Goal: Book appointment/travel/reservation

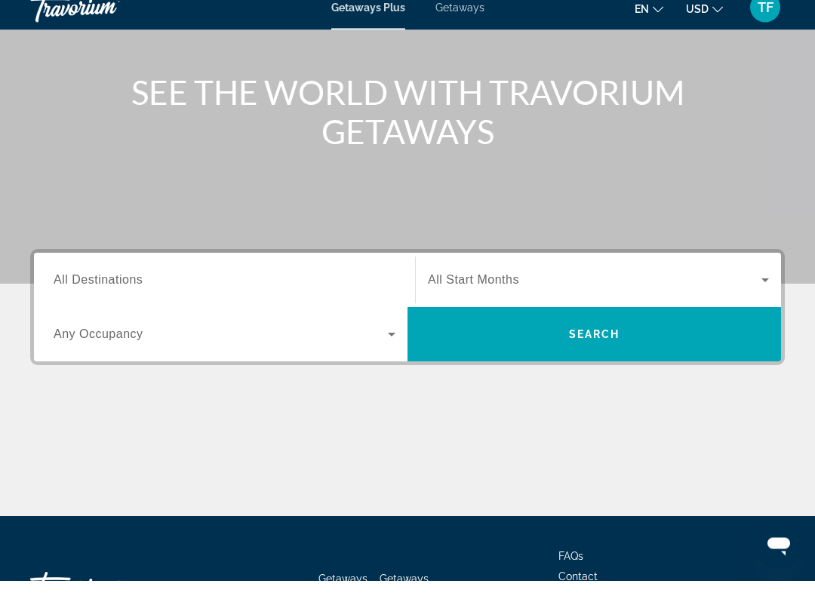
scroll to position [156, 0]
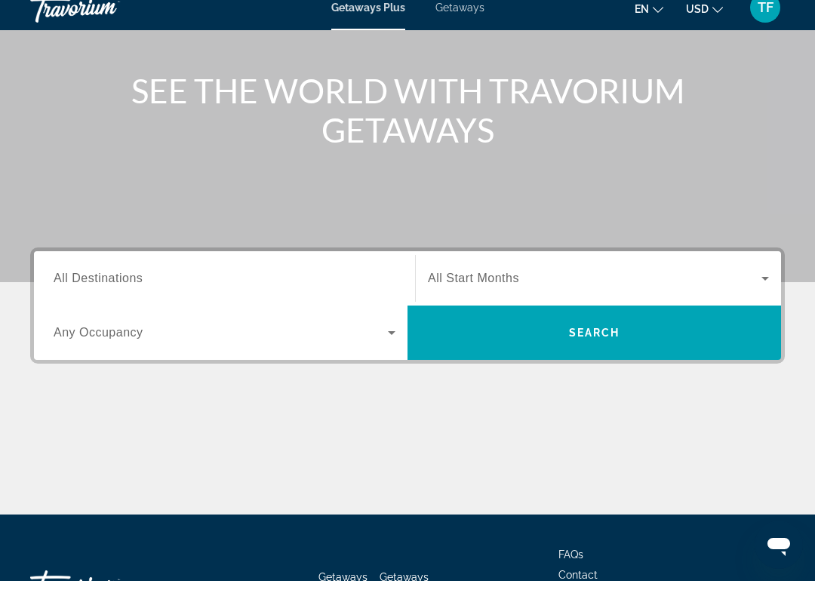
click at [215, 273] on div "Search widget" at bounding box center [225, 294] width 342 height 43
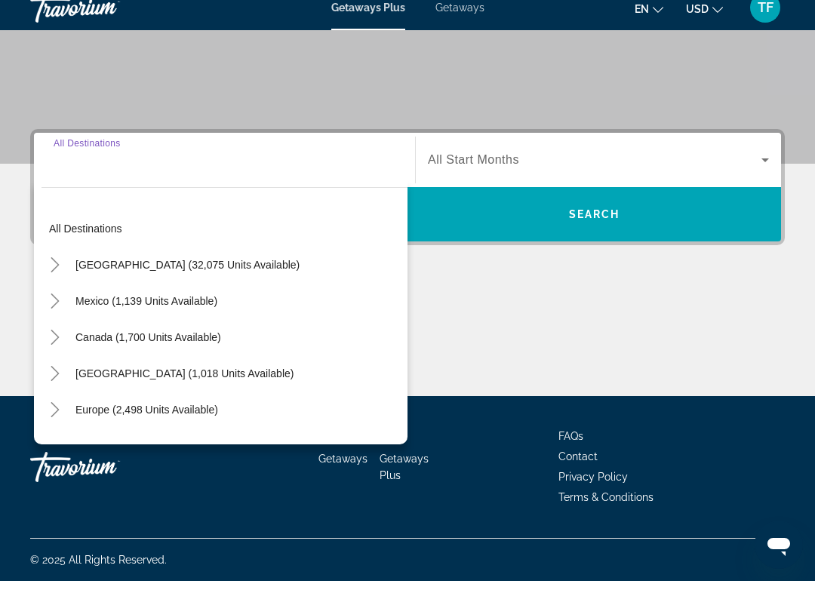
scroll to position [0, 0]
click at [58, 273] on icon "Toggle United States (32,075 units available)" at bounding box center [55, 280] width 15 height 15
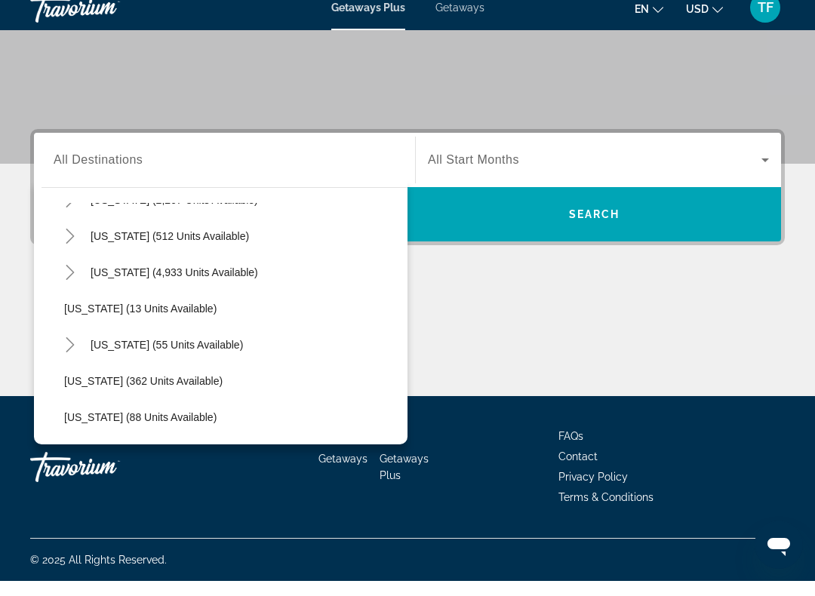
scroll to position [180, 0]
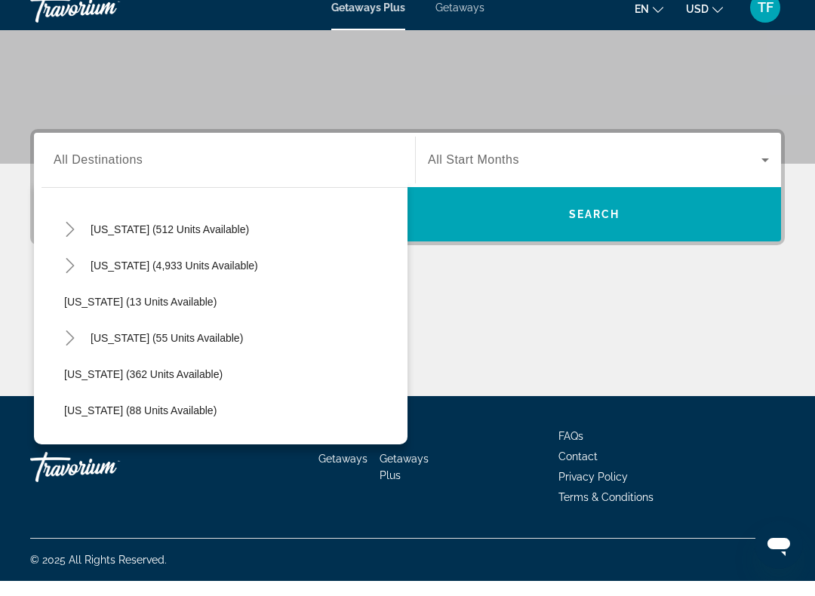
click at [72, 273] on icon "Toggle Florida (4,933 units available)" at bounding box center [70, 280] width 15 height 15
click at [214, 311] on span "[GEOGRAPHIC_DATA] (6,672 units available)" at bounding box center [188, 317] width 218 height 12
type input "**********"
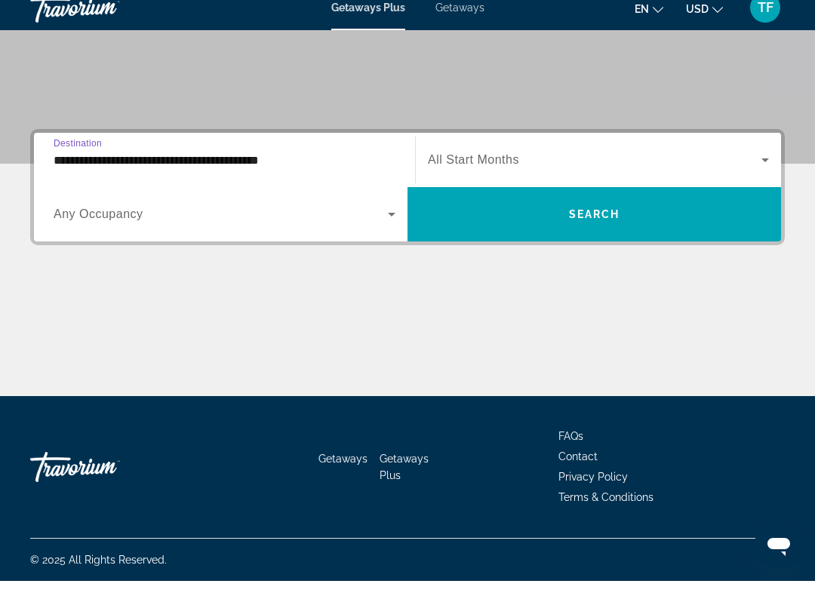
click at [600, 223] on span "Search" at bounding box center [594, 229] width 51 height 12
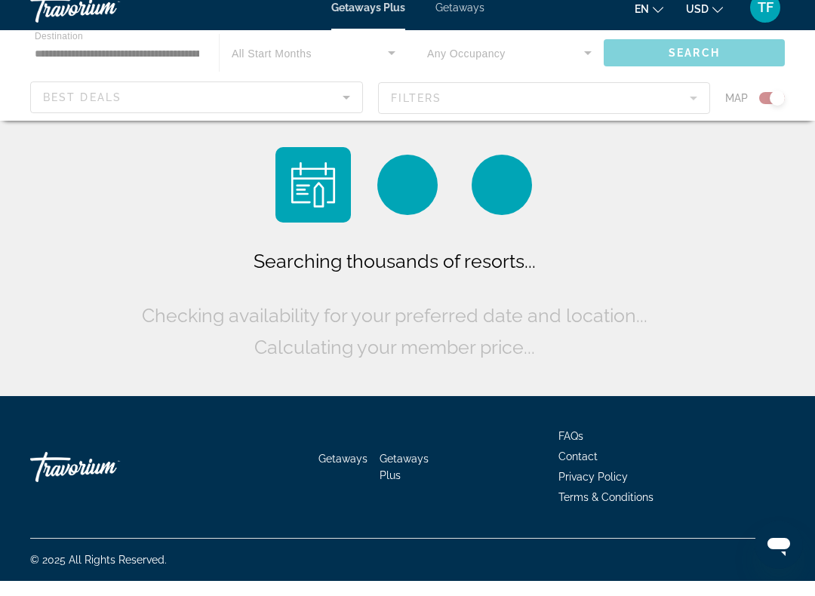
scroll to position [15, 0]
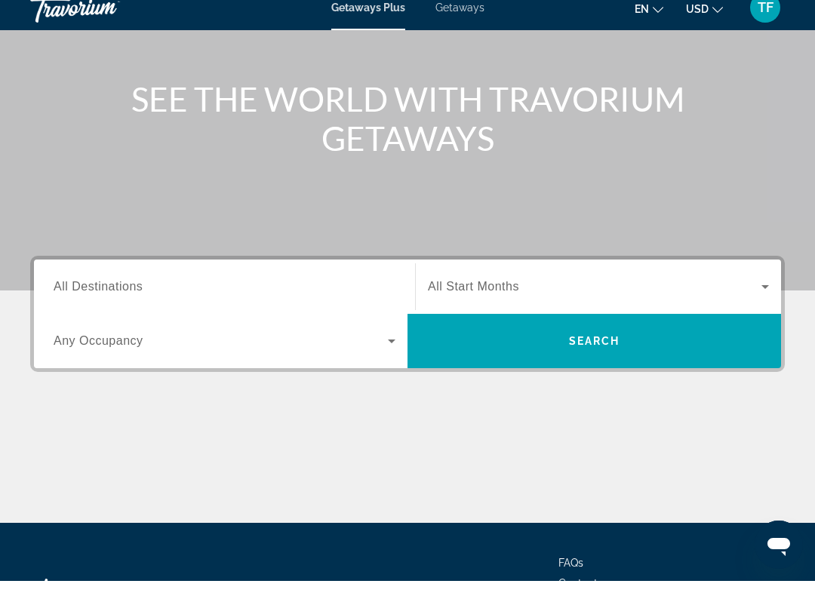
click at [230, 294] on input "Destination All Destinations" at bounding box center [225, 303] width 342 height 18
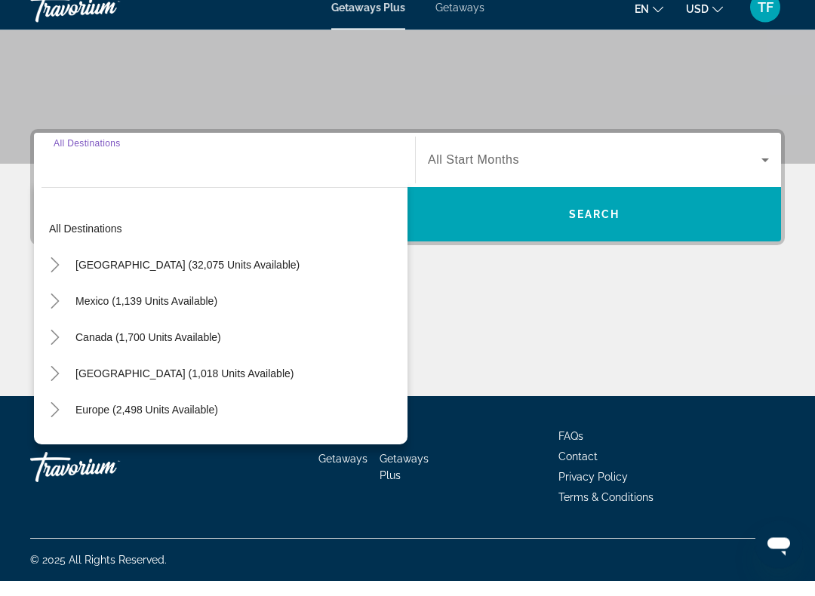
click at [57, 273] on icon "Toggle United States (32,075 units available)" at bounding box center [55, 280] width 15 height 15
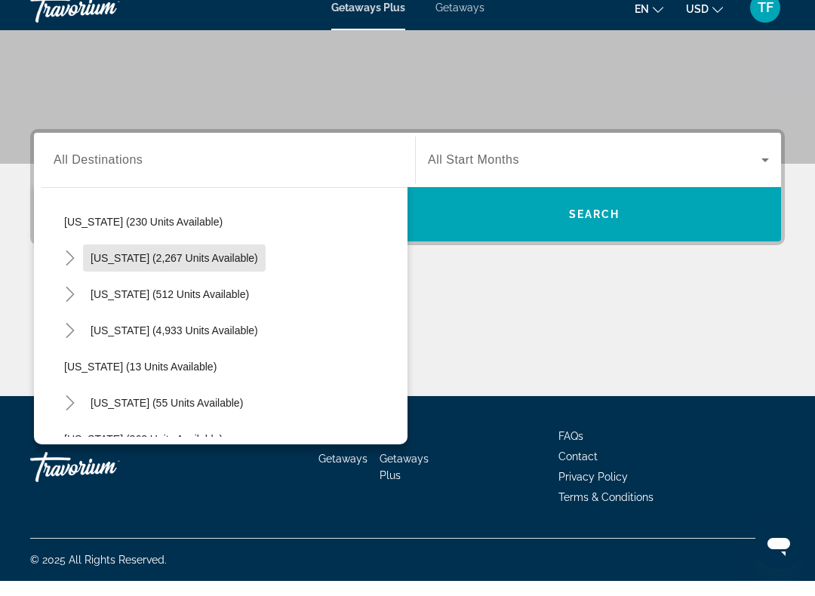
scroll to position [120, 0]
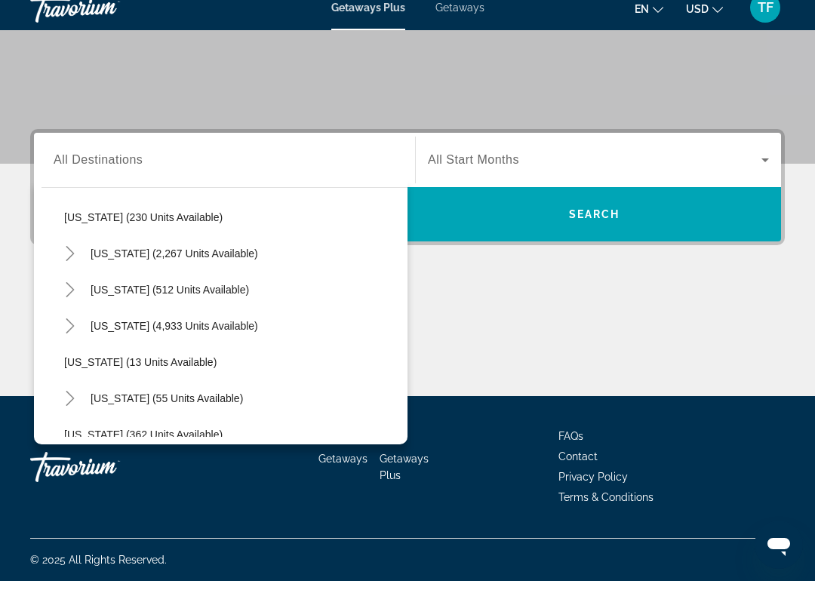
click at [74, 334] on icon "Toggle Florida (4,933 units available)" at bounding box center [70, 341] width 15 height 15
click at [149, 371] on span "[GEOGRAPHIC_DATA] (6,672 units available)" at bounding box center [188, 377] width 218 height 12
type input "**********"
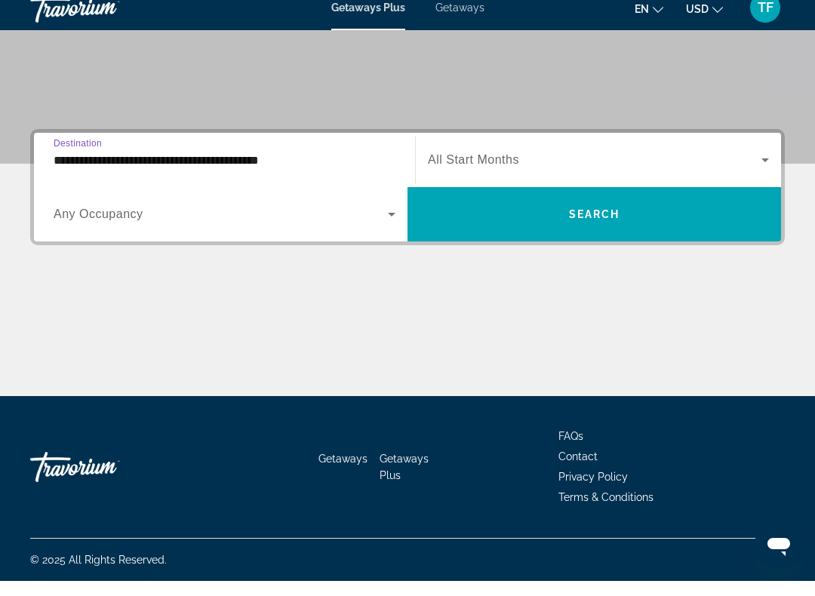
click at [592, 211] on span "Search widget" at bounding box center [595, 229] width 374 height 36
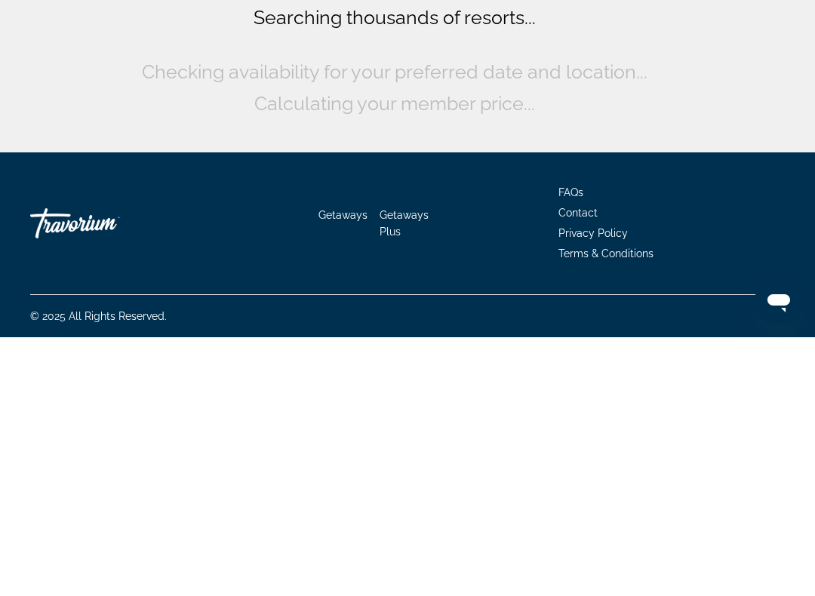
scroll to position [15, 0]
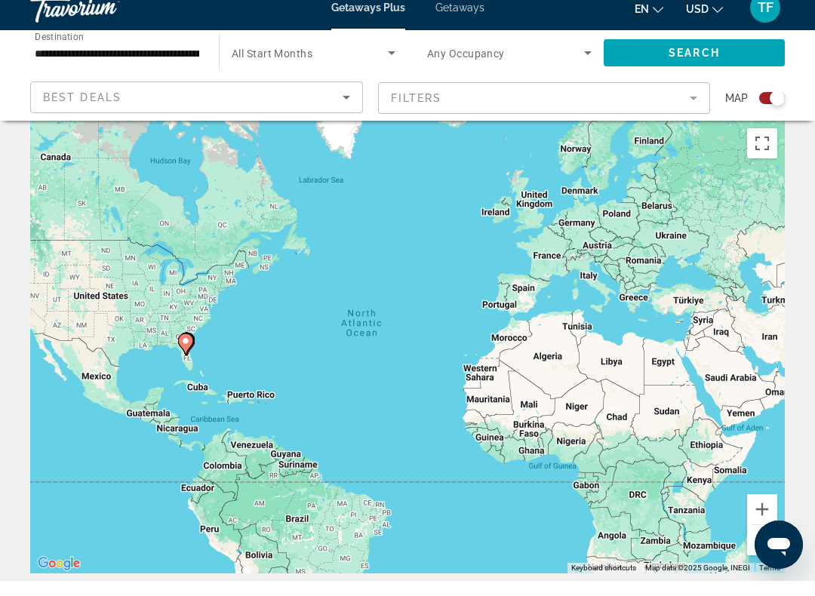
click at [576, 59] on span "Search widget" at bounding box center [505, 68] width 157 height 18
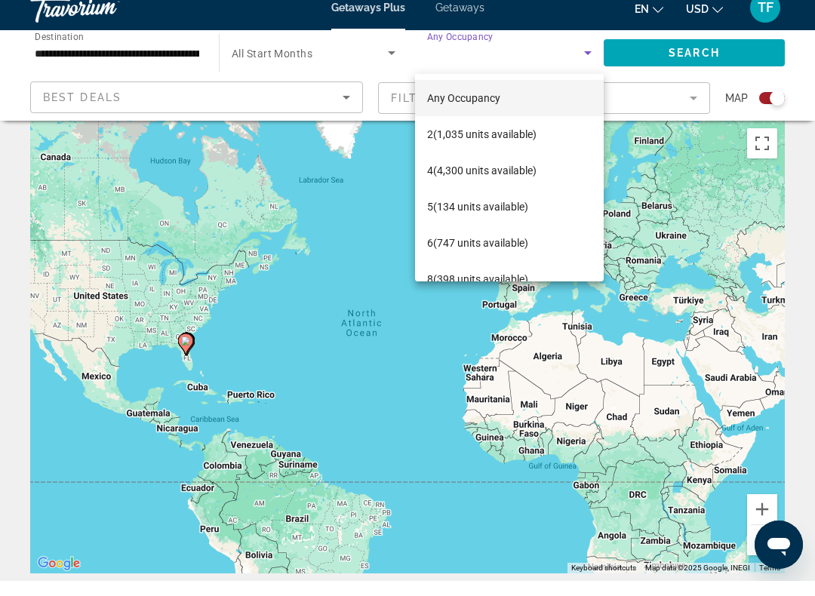
scroll to position [0, 0]
click at [806, 192] on div at bounding box center [407, 298] width 815 height 596
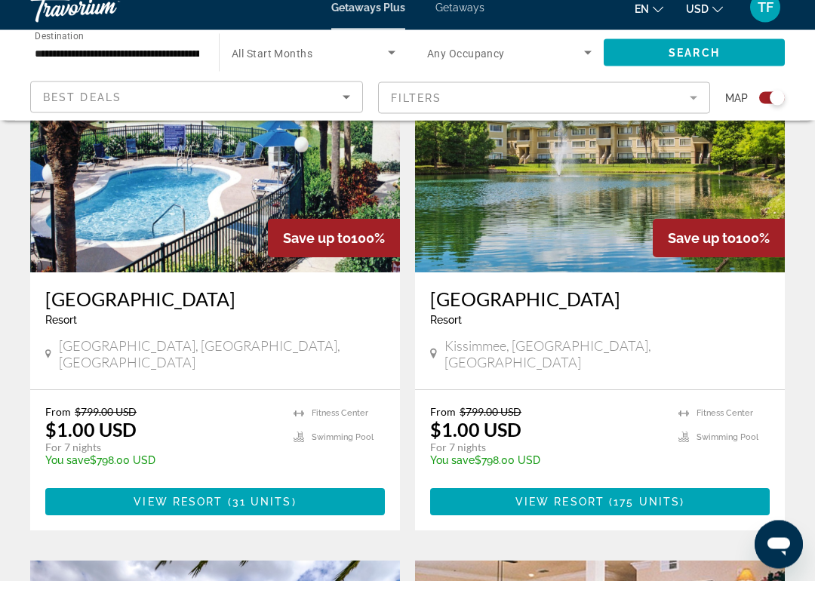
scroll to position [2777, 0]
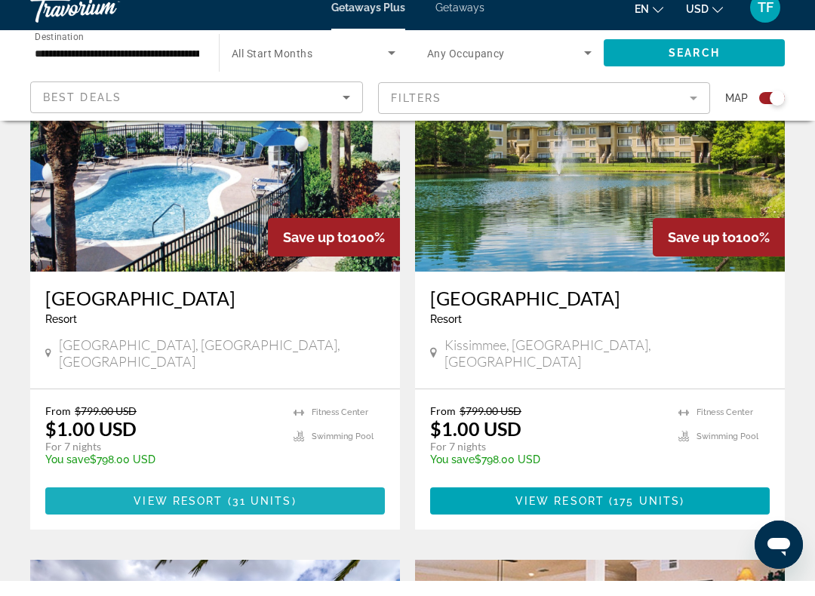
click at [262, 510] on span "31 units" at bounding box center [263, 516] width 60 height 12
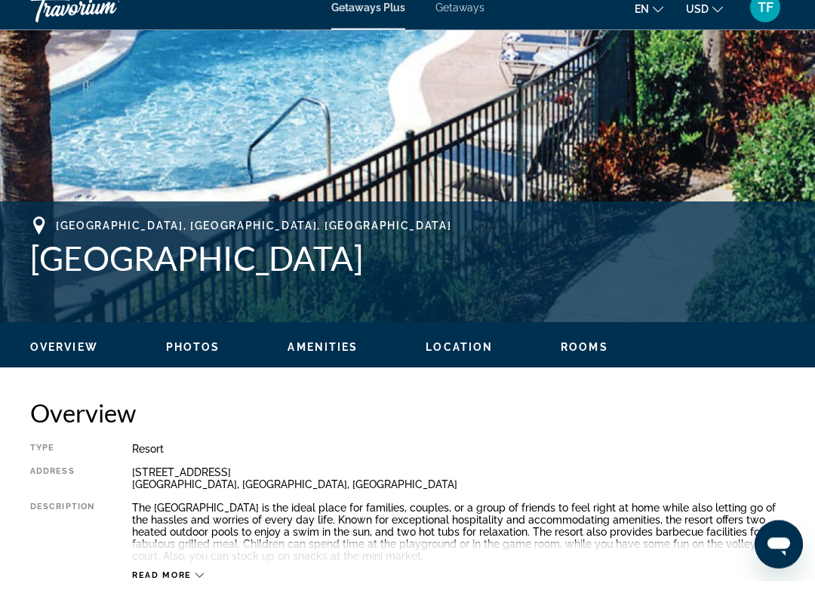
click at [582, 357] on span "Rooms" at bounding box center [585, 363] width 48 height 12
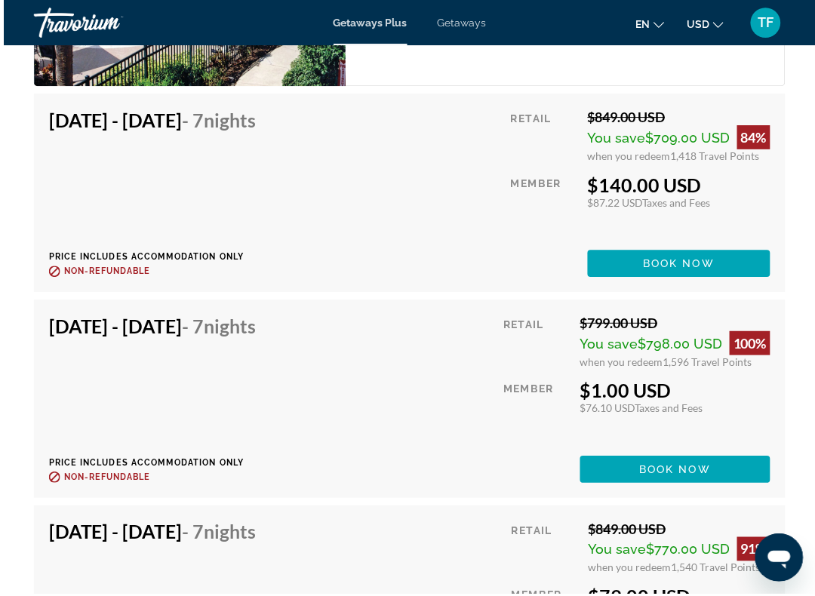
scroll to position [2982, 0]
